Goal: Task Accomplishment & Management: Use online tool/utility

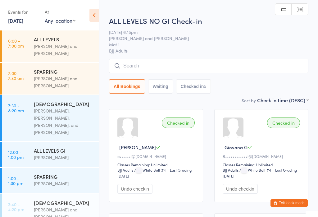
scroll to position [160, 0]
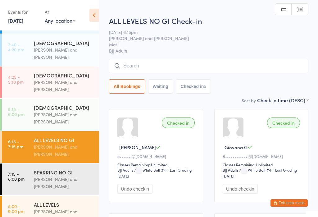
click at [41, 175] on div "[PERSON_NAME] and [PERSON_NAME]" at bounding box center [64, 182] width 60 height 14
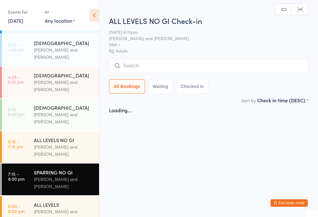
click at [228, 64] on input "search" at bounding box center [208, 66] width 199 height 14
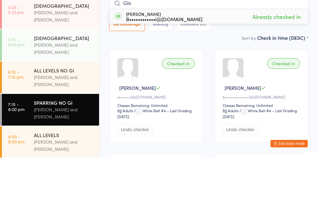
scroll to position [169, 0]
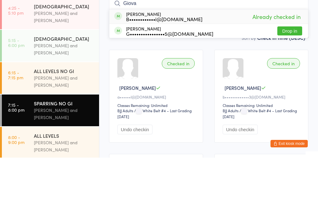
type input "Giova"
click at [293, 86] on button "Drop in" at bounding box center [289, 90] width 25 height 9
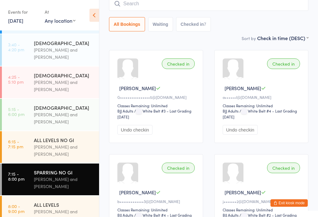
scroll to position [60, 0]
click at [74, 209] on div "[PERSON_NAME] and [PERSON_NAME]" at bounding box center [64, 215] width 60 height 14
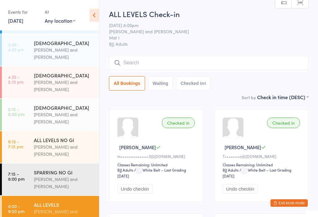
click at [172, 64] on input "search" at bounding box center [208, 63] width 199 height 14
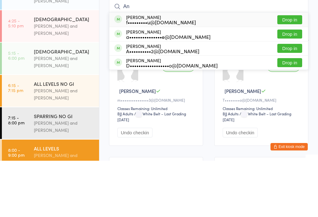
type input "A"
type input "L"
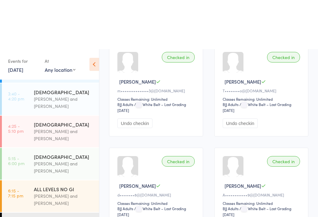
scroll to position [60, 0]
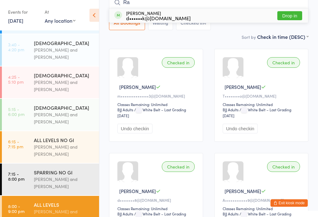
type input "R"
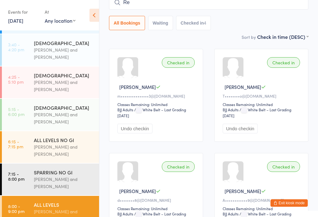
type input "R"
type input "M"
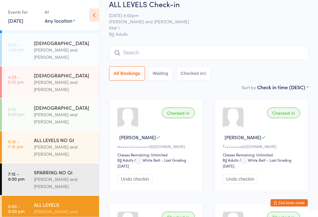
scroll to position [8, 0]
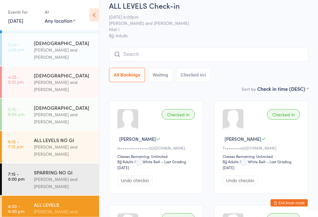
click at [163, 77] on button "Waiting" at bounding box center [160, 75] width 25 height 14
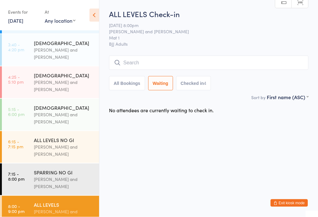
scroll to position [0, 0]
click at [195, 86] on button "Checked in 4" at bounding box center [193, 83] width 35 height 14
select select "5"
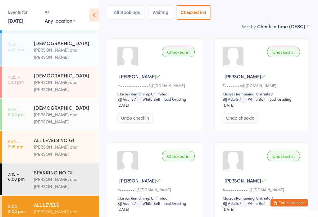
scroll to position [71, 0]
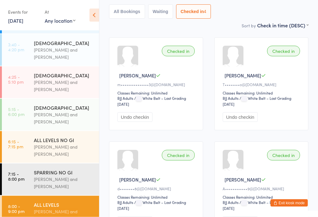
click at [139, 11] on button "All Bookings" at bounding box center [127, 12] width 36 height 14
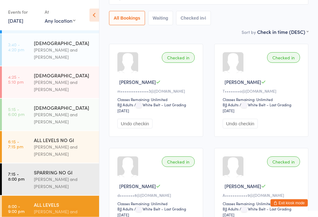
scroll to position [0, 0]
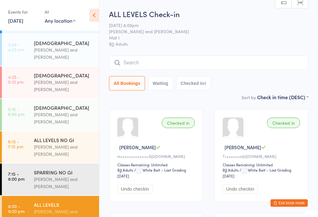
click at [170, 60] on input "search" at bounding box center [208, 63] width 199 height 14
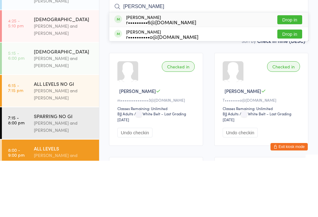
type input "[PERSON_NAME]"
click at [204, 69] on div "[PERSON_NAME] r•••••••••6@[DOMAIN_NAME] Drop in" at bounding box center [208, 76] width 199 height 14
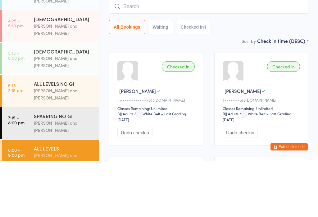
scroll to position [56, 0]
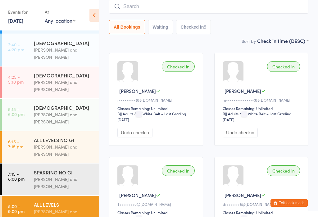
click at [237, 6] on input "search" at bounding box center [208, 6] width 199 height 14
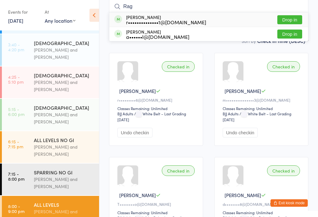
type input "Rag"
click at [298, 15] on button "Drop in" at bounding box center [289, 19] width 25 height 9
